Goal: Task Accomplishment & Management: Complete application form

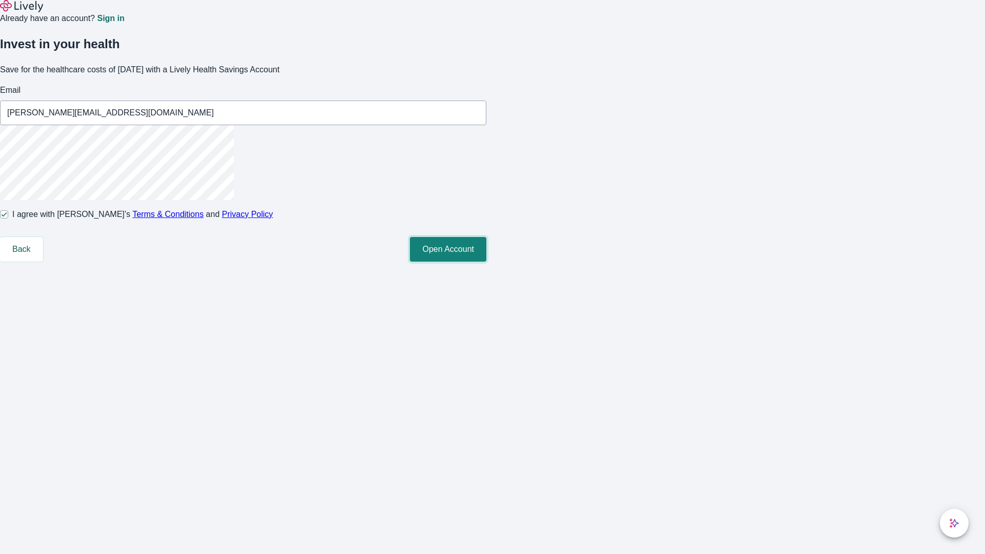
click at [486, 262] on button "Open Account" at bounding box center [448, 249] width 76 height 25
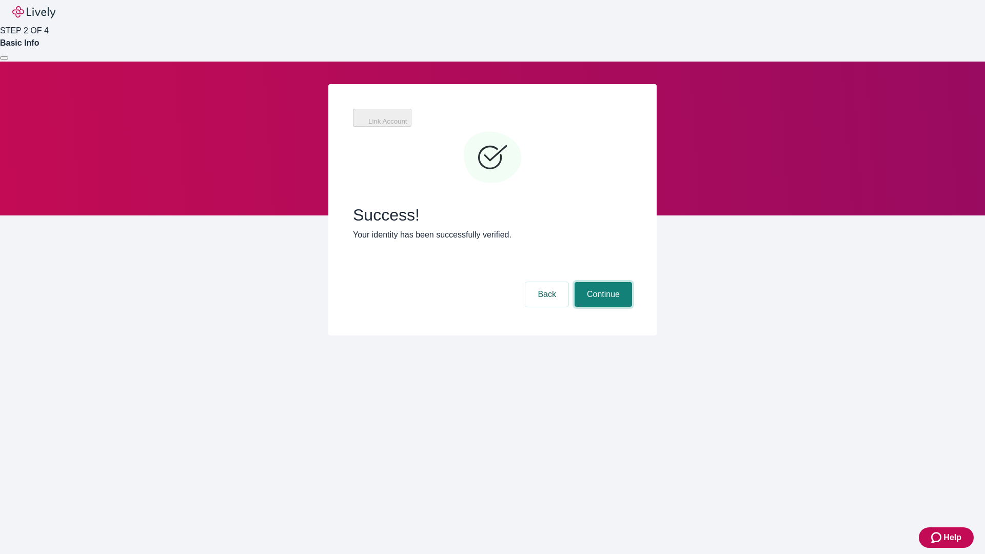
click at [632, 282] on button "Continue" at bounding box center [602, 294] width 57 height 25
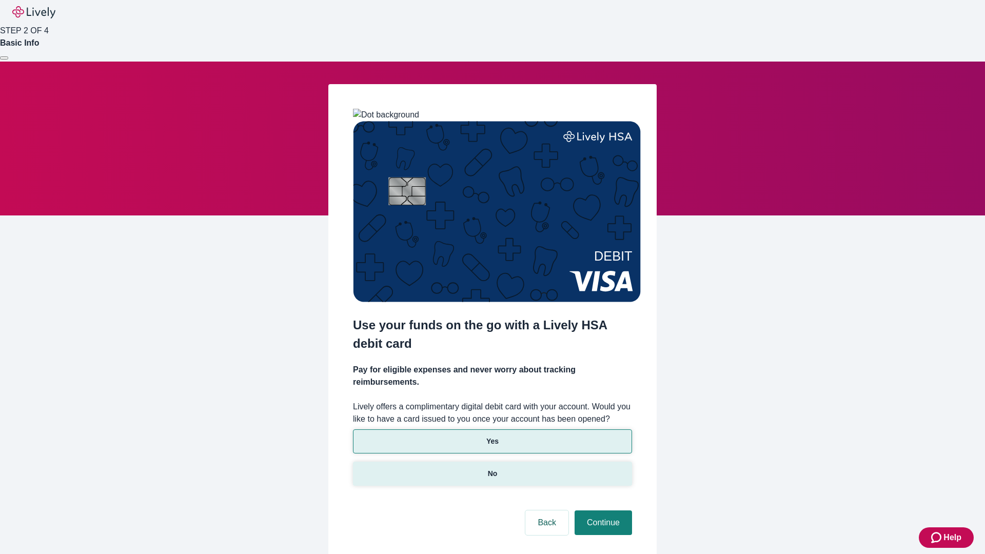
click at [492, 468] on p "No" at bounding box center [493, 473] width 10 height 11
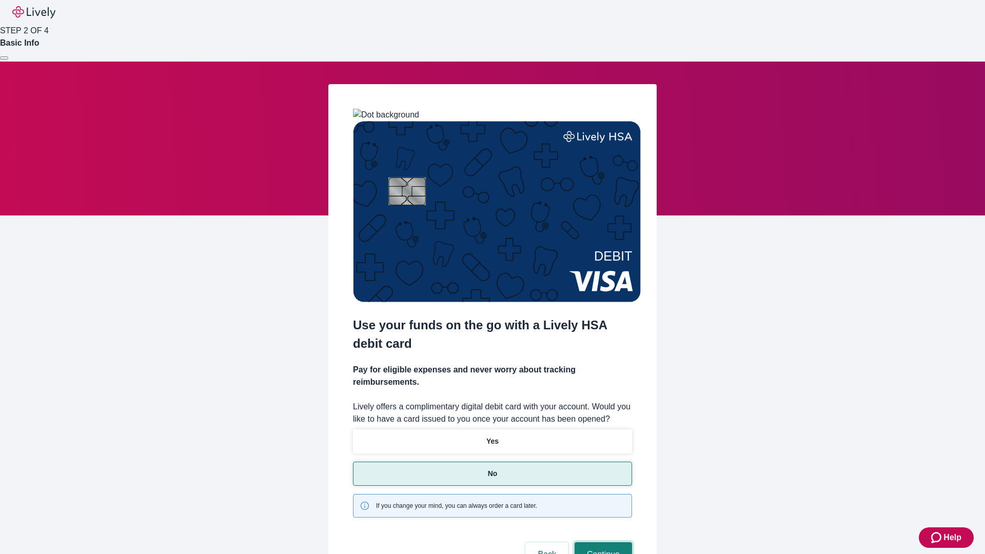
click at [602, 542] on button "Continue" at bounding box center [602, 554] width 57 height 25
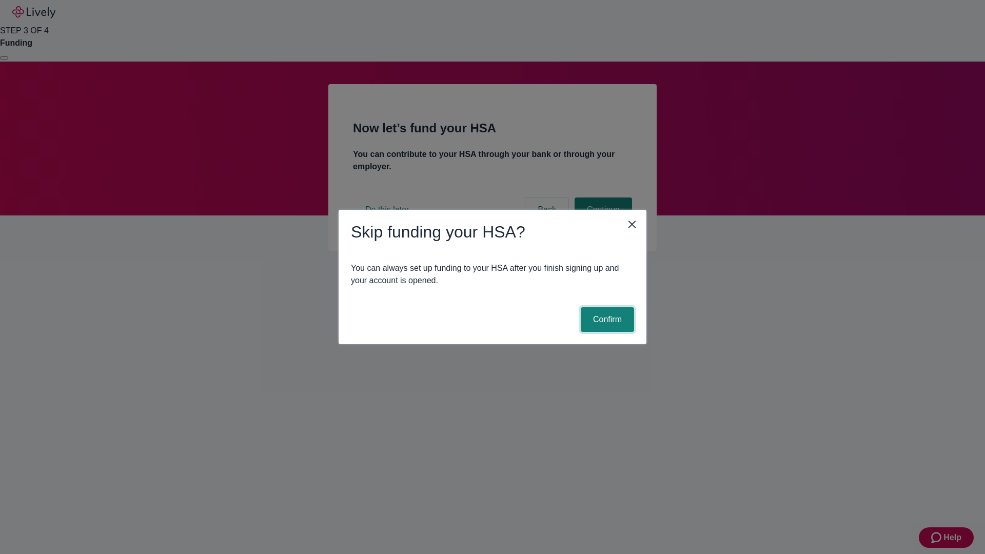
click at [606, 320] on button "Confirm" at bounding box center [607, 319] width 53 height 25
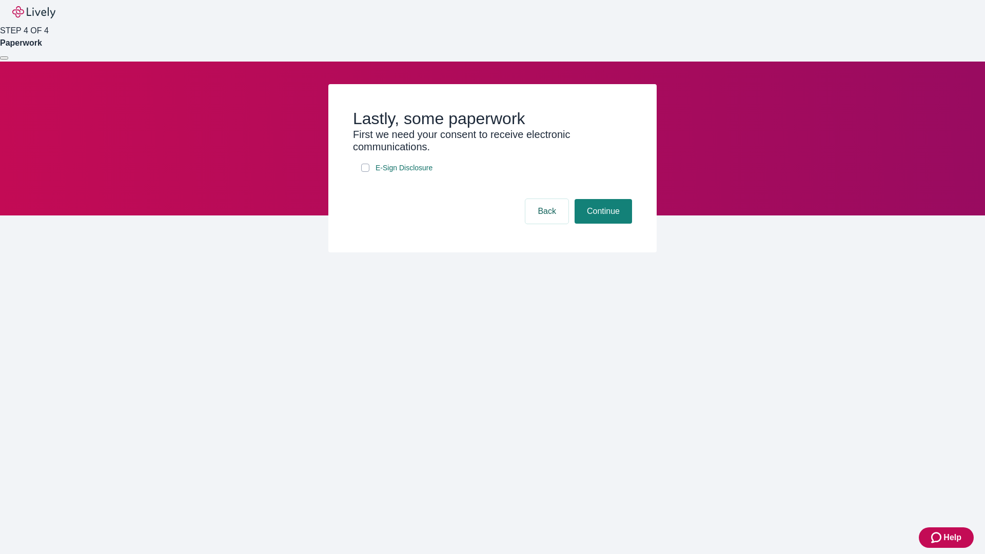
click at [365, 172] on input "E-Sign Disclosure" at bounding box center [365, 168] width 8 height 8
checkbox input "true"
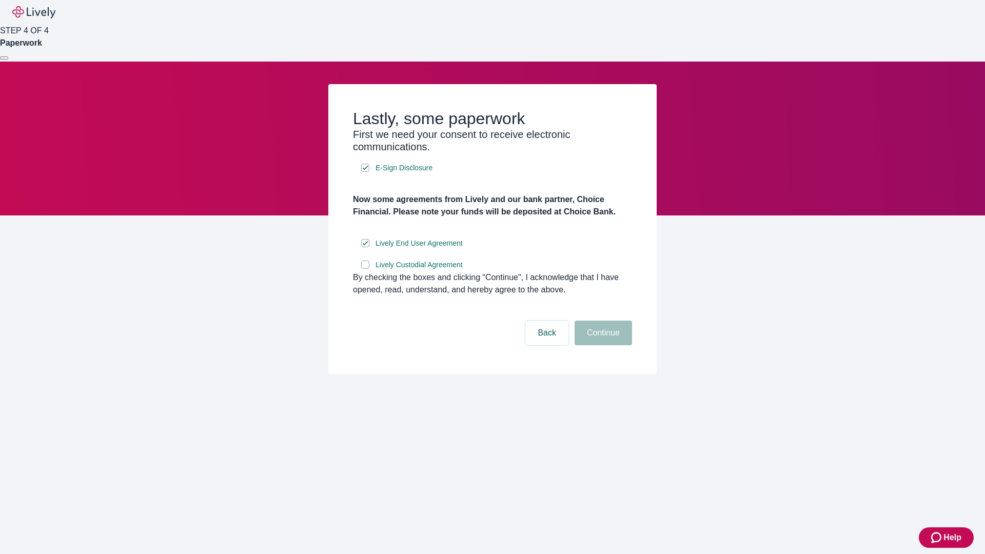
click at [365, 269] on input "Lively Custodial Agreement" at bounding box center [365, 265] width 8 height 8
checkbox input "true"
click at [602, 345] on button "Continue" at bounding box center [602, 333] width 57 height 25
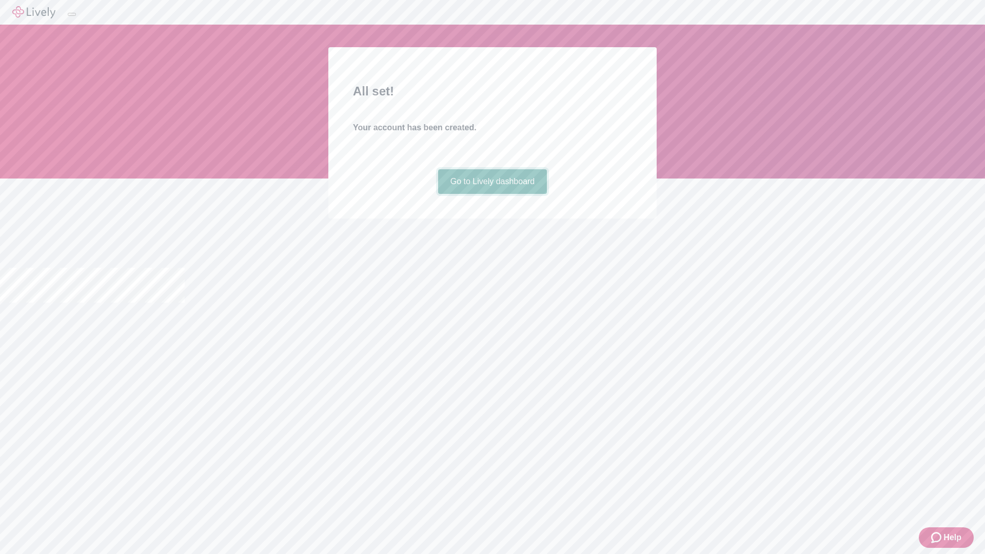
click at [492, 194] on link "Go to Lively dashboard" at bounding box center [492, 181] width 109 height 25
